Goal: Ask a question

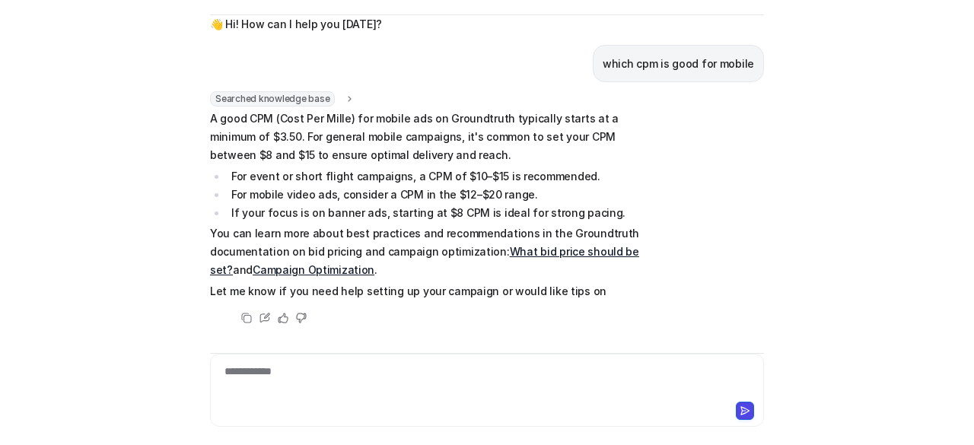
scroll to position [43, 0]
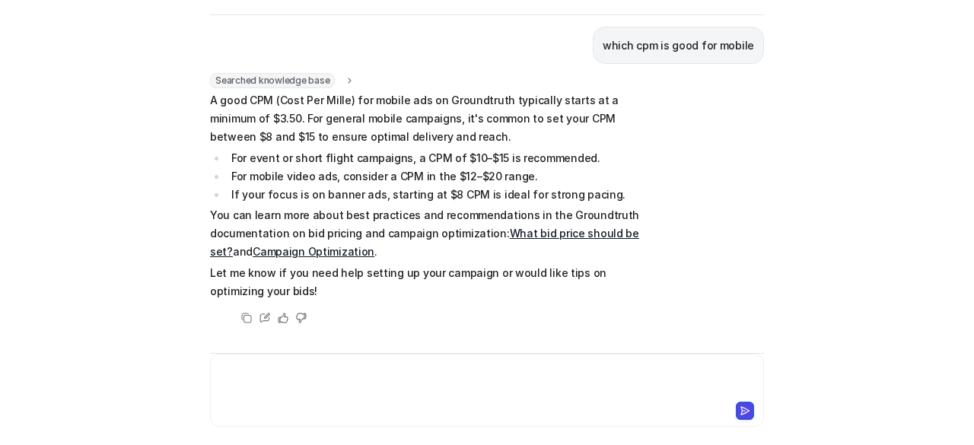
click at [421, 374] on div at bounding box center [487, 381] width 547 height 35
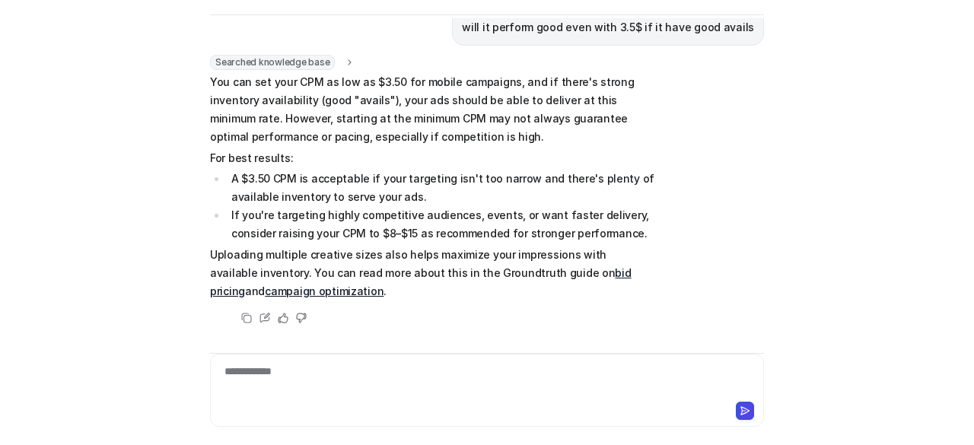
scroll to position [391, 0]
